Goal: Task Accomplishment & Management: Manage account settings

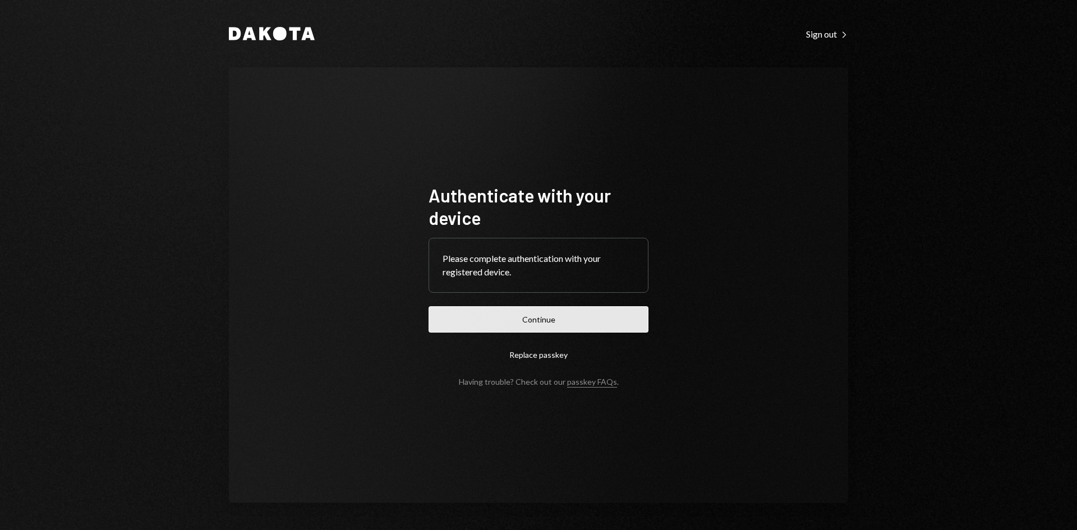
click at [527, 320] on button "Continue" at bounding box center [539, 319] width 220 height 26
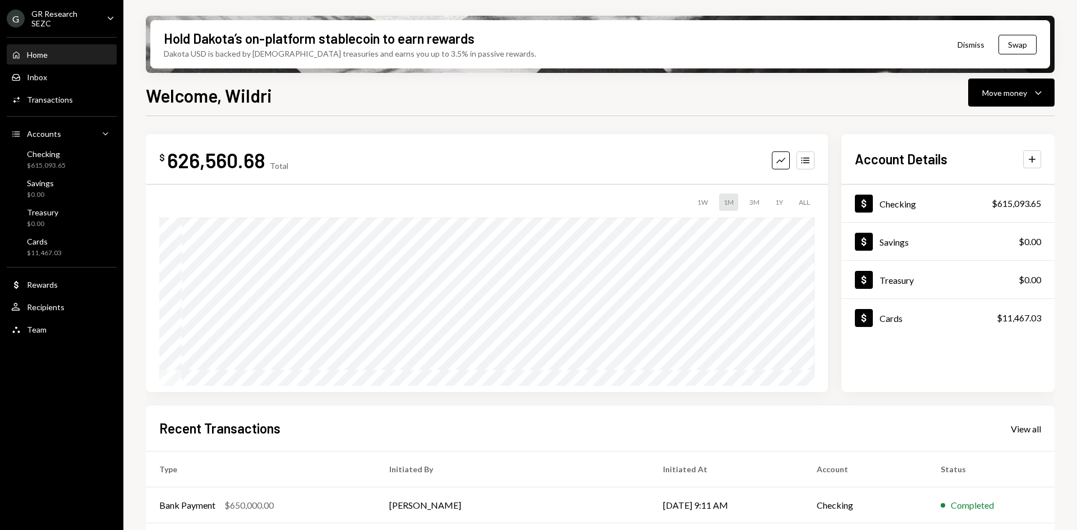
click at [95, 21] on div "GR Research SEZC" at bounding box center [64, 18] width 66 height 19
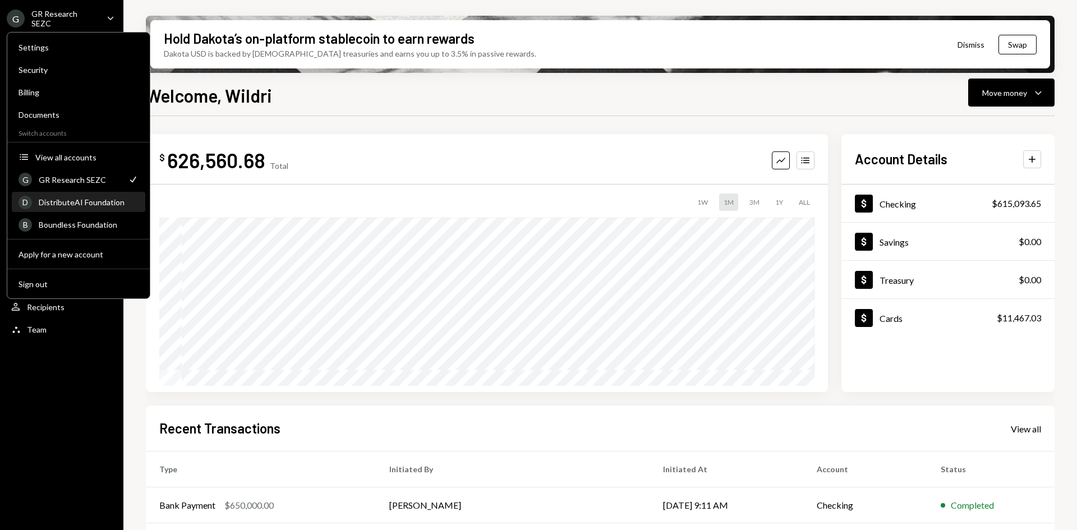
click at [89, 201] on div "DistributeAI Foundation" at bounding box center [89, 203] width 100 height 10
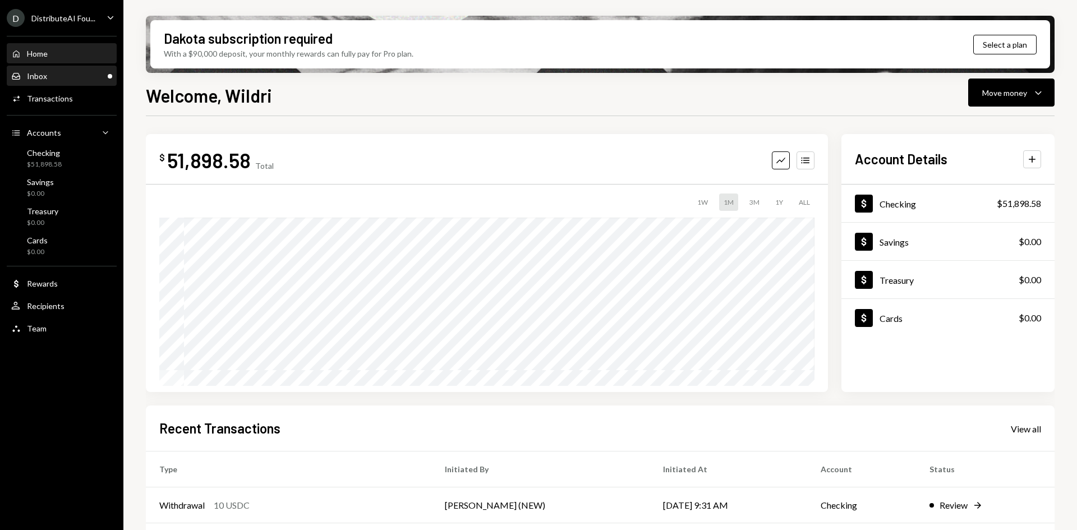
click at [67, 78] on div "Inbox Inbox" at bounding box center [61, 76] width 101 height 10
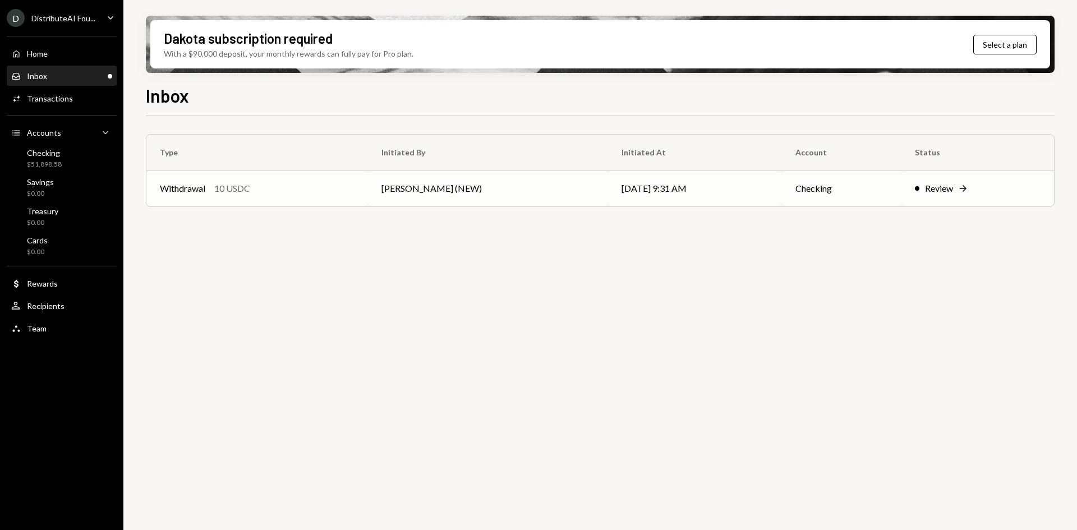
click at [419, 192] on td "[PERSON_NAME] (NEW)" at bounding box center [488, 189] width 241 height 36
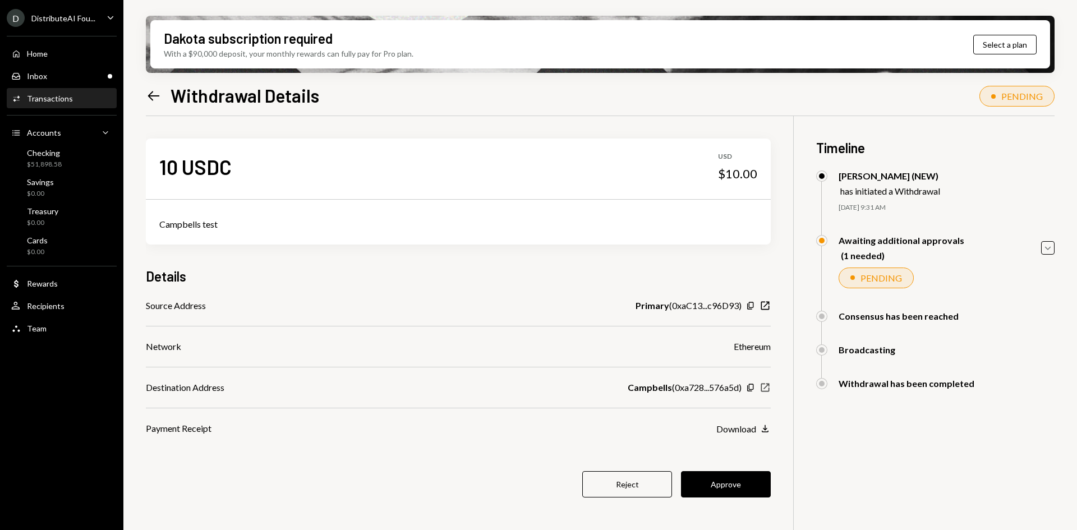
click at [768, 390] on icon "New Window" at bounding box center [765, 387] width 11 height 11
click at [739, 487] on button "Approve" at bounding box center [726, 484] width 90 height 26
